Goal: Task Accomplishment & Management: Complete application form

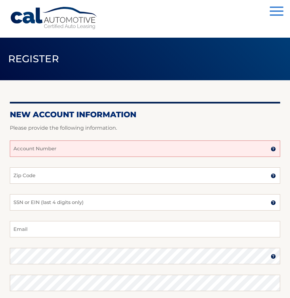
click at [271, 21] on div "Menu Login Register" at bounding box center [145, 19] width 270 height 38
click at [275, 16] on button "Menu" at bounding box center [276, 12] width 14 height 11
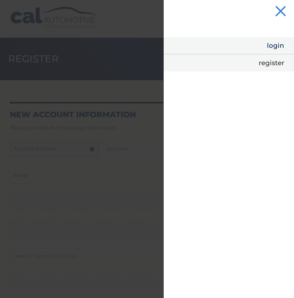
click at [262, 38] on link "Login" at bounding box center [229, 45] width 131 height 17
click at [267, 43] on link "Login" at bounding box center [229, 45] width 131 height 17
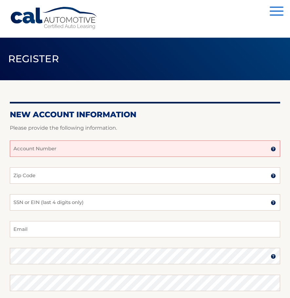
click at [138, 90] on div "New Account Information Please provide the following information. Account Numbe…" at bounding box center [145, 234] width 270 height 309
click at [274, 11] on span "button" at bounding box center [276, 10] width 14 height 1
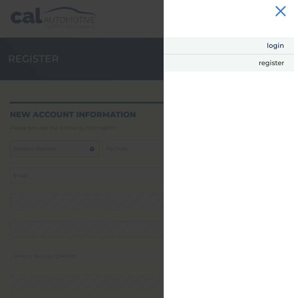
click at [273, 44] on link "Login" at bounding box center [229, 45] width 131 height 17
